Goal: Task Accomplishment & Management: Complete application form

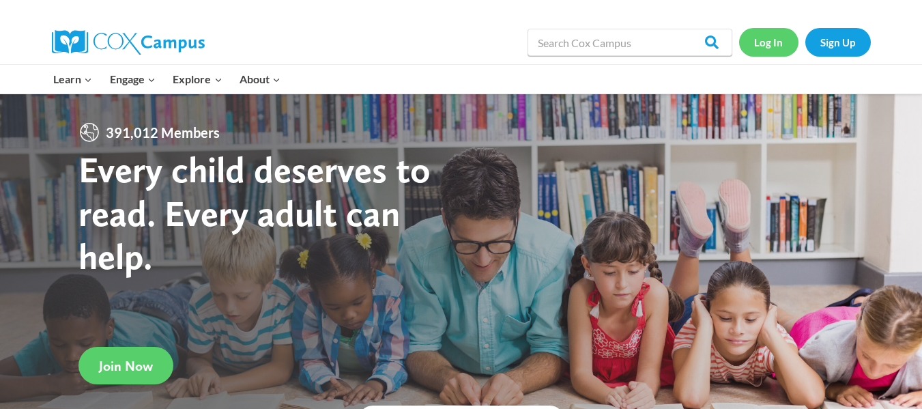
click at [768, 42] on link "Log In" at bounding box center [768, 42] width 59 height 28
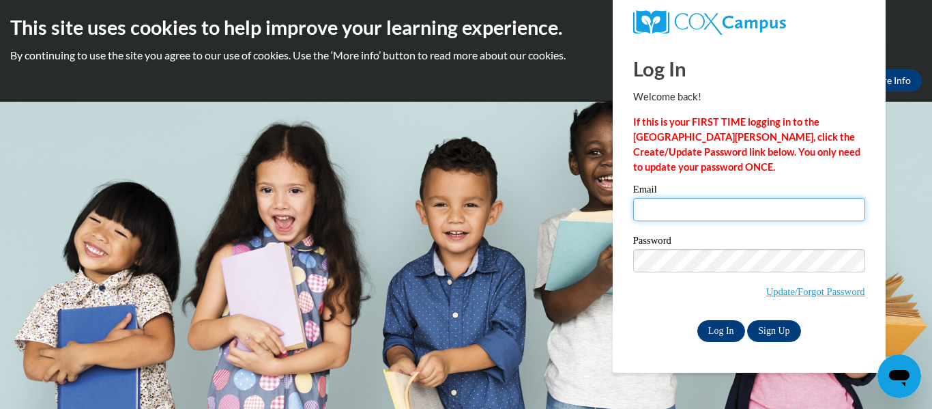
type input "cremus@kusd.edu"
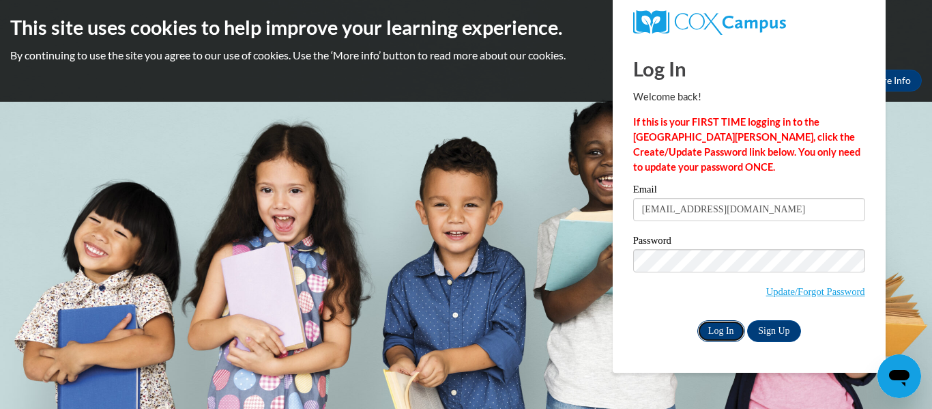
click at [727, 326] on input "Log In" at bounding box center [721, 331] width 48 height 22
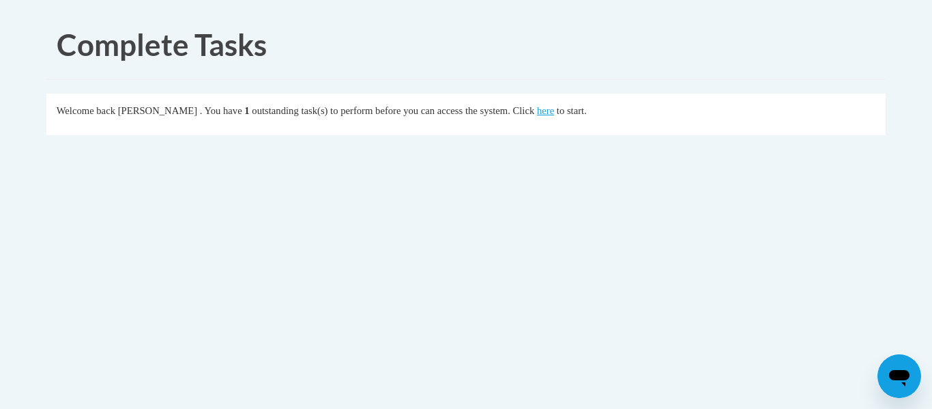
click at [566, 117] on div "Welcome back Carly Remus . You have 1 outstanding task(s) to perform before you…" at bounding box center [467, 110] width 820 height 15
click at [554, 113] on link "here" at bounding box center [545, 110] width 17 height 11
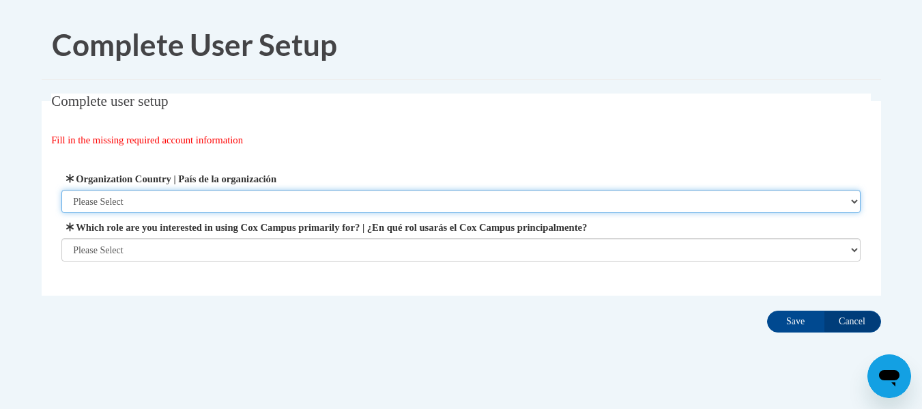
click at [291, 206] on select "Please Select United States | Estados Unidos Outside of the United States | Fue…" at bounding box center [460, 201] width 799 height 23
select select "ad49bcad-a171-4b2e-b99c-48b446064914"
click at [61, 190] on select "Please Select United States | Estados Unidos Outside of the United States | Fue…" at bounding box center [460, 201] width 799 height 23
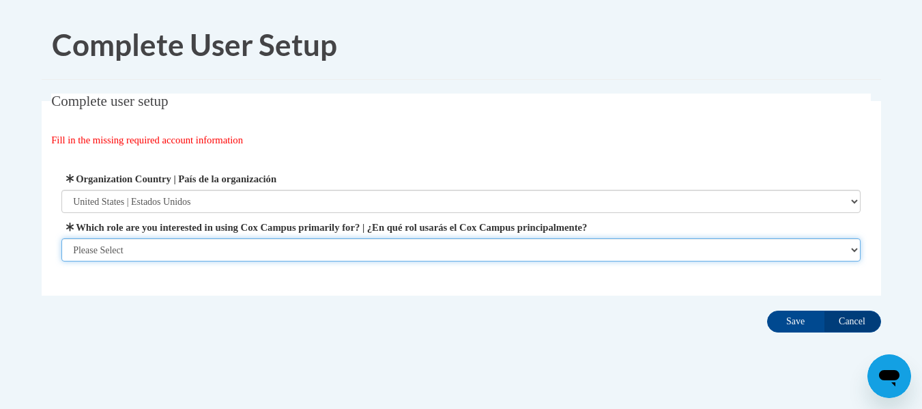
click at [285, 257] on select "Please Select College/University | Colegio/Universidad Community/Nonprofit Part…" at bounding box center [460, 249] width 799 height 23
select select "fbf2d438-af2f-41f8-98f1-81c410e29de3"
click at [61, 261] on select "Please Select College/University | Colegio/Universidad Community/Nonprofit Part…" at bounding box center [460, 249] width 799 height 23
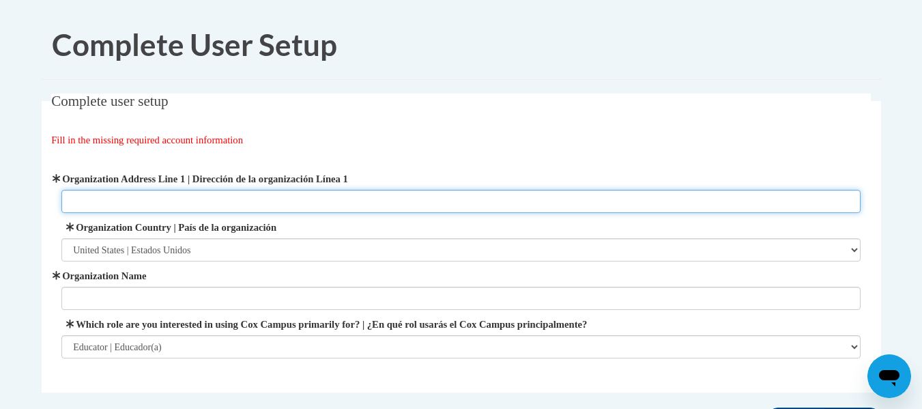
click at [265, 197] on input "Organization Address Line 1 | Dirección de la organización Línea 1" at bounding box center [460, 201] width 799 height 23
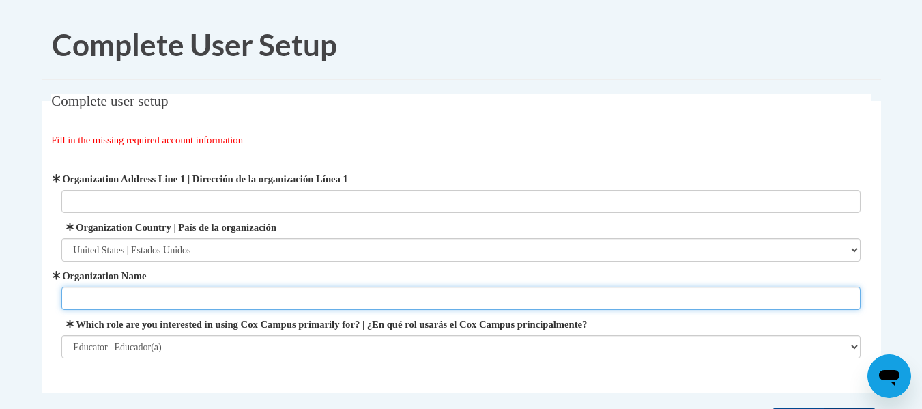
click at [222, 299] on input "Organization Name" at bounding box center [460, 298] width 799 height 23
type input "Kenosha unified school district"
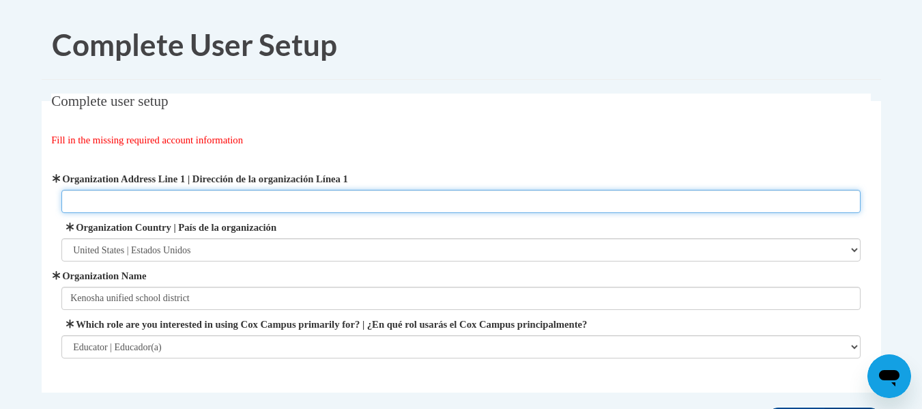
click at [156, 202] on input "Organization Address Line 1 | Dirección de la organización Línea 1" at bounding box center [460, 201] width 799 height 23
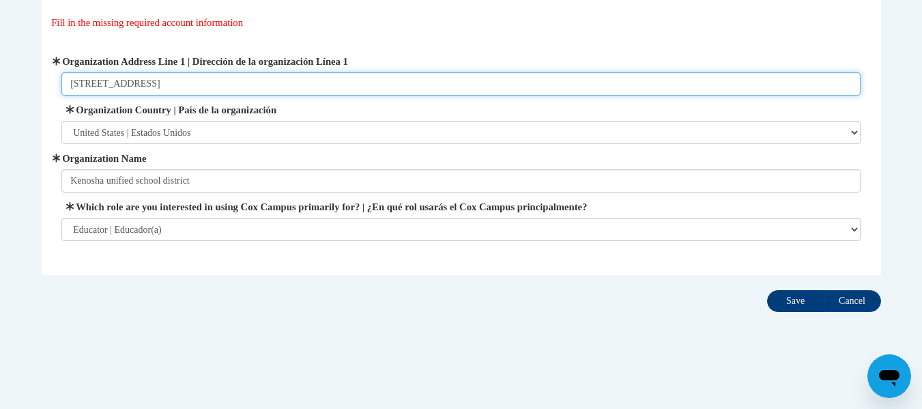
type input "3600 52nd st"
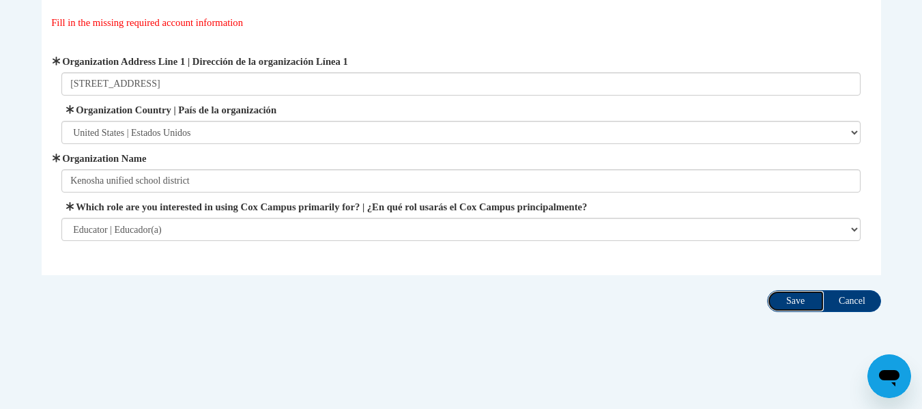
click at [796, 299] on input "Save" at bounding box center [795, 301] width 57 height 22
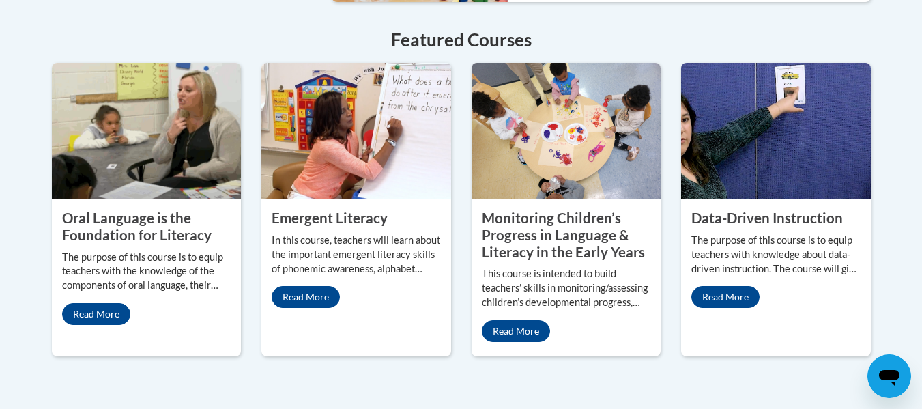
scroll to position [1482, 0]
